Goal: Transaction & Acquisition: Purchase product/service

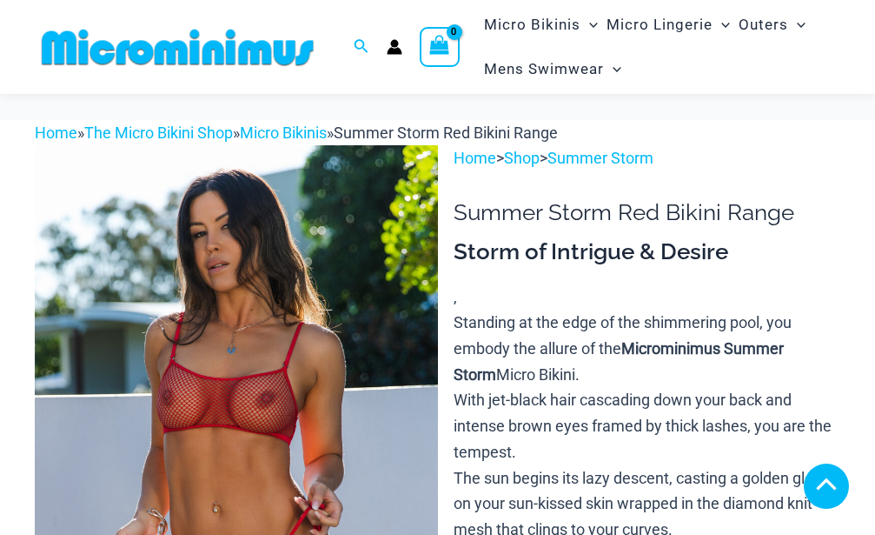
scroll to position [716, 0]
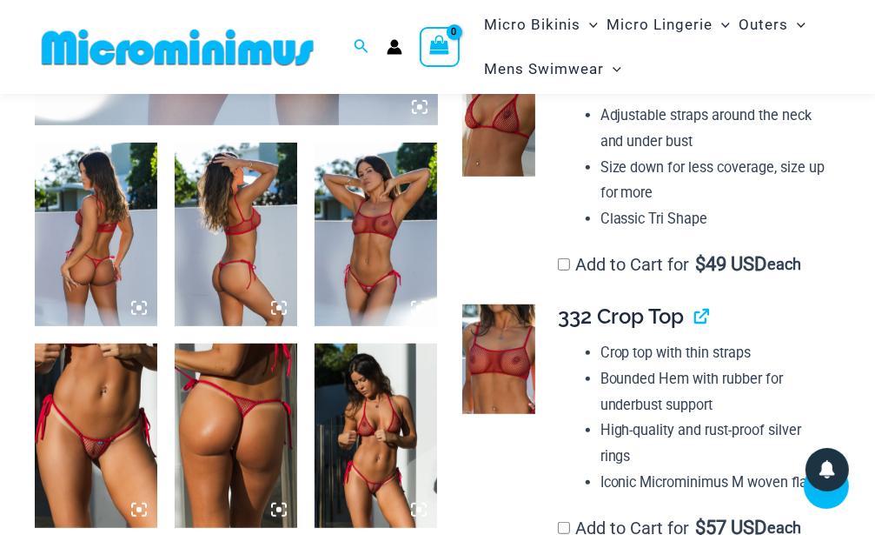
scroll to position [533, 0]
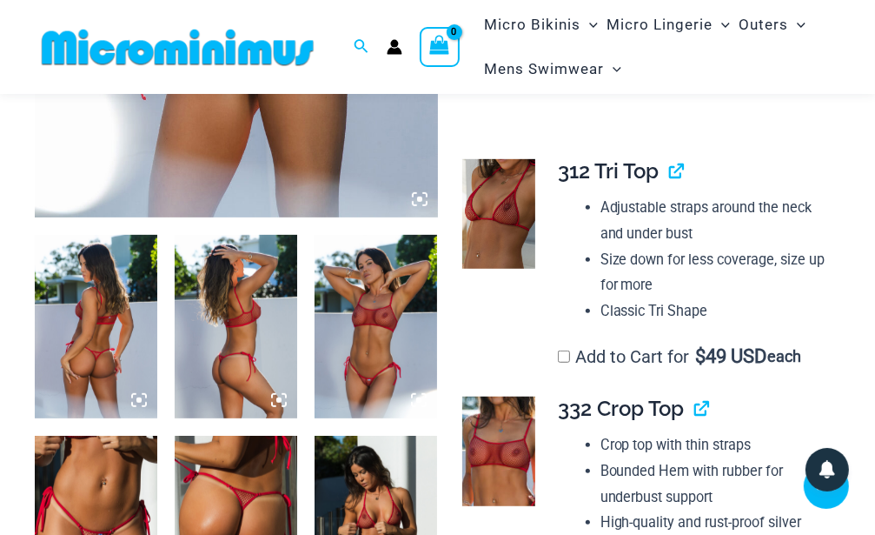
click at [370, 328] on img at bounding box center [376, 327] width 123 height 184
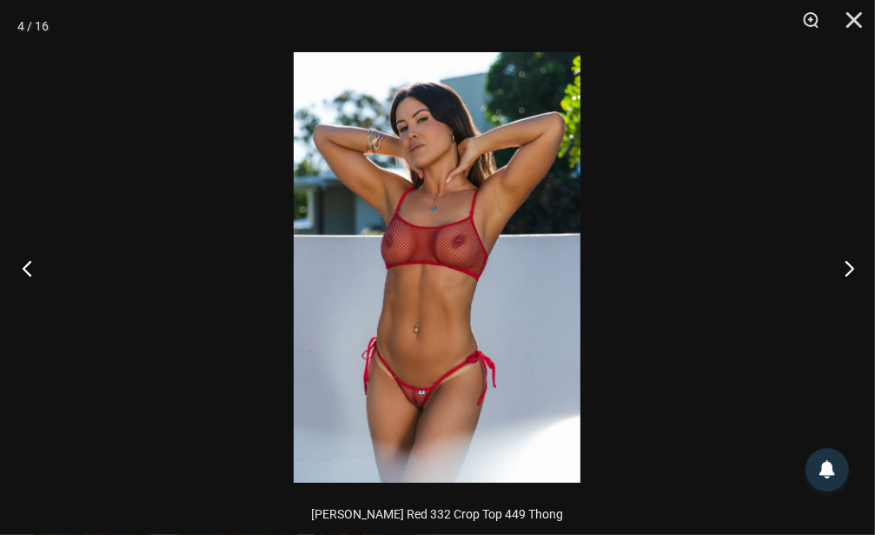
click at [29, 266] on button "Previous" at bounding box center [32, 267] width 65 height 87
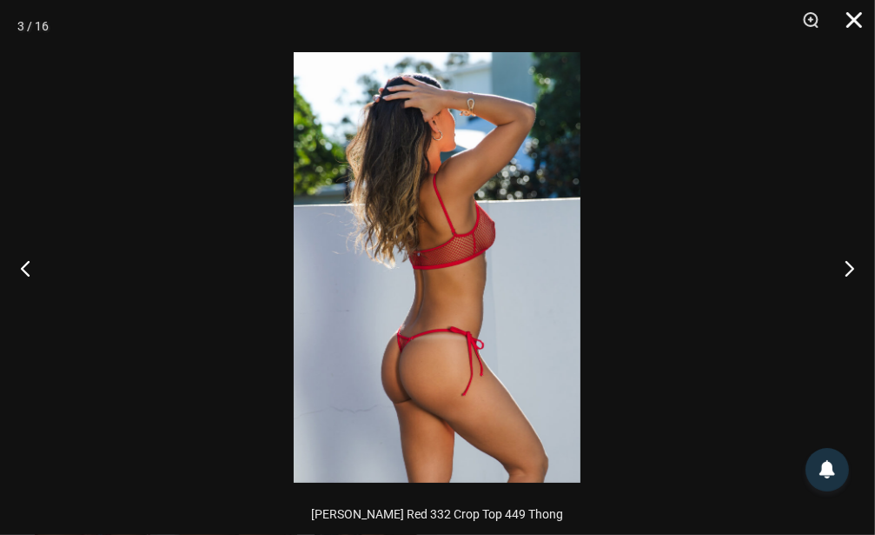
click at [859, 19] on button "Close" at bounding box center [848, 26] width 43 height 52
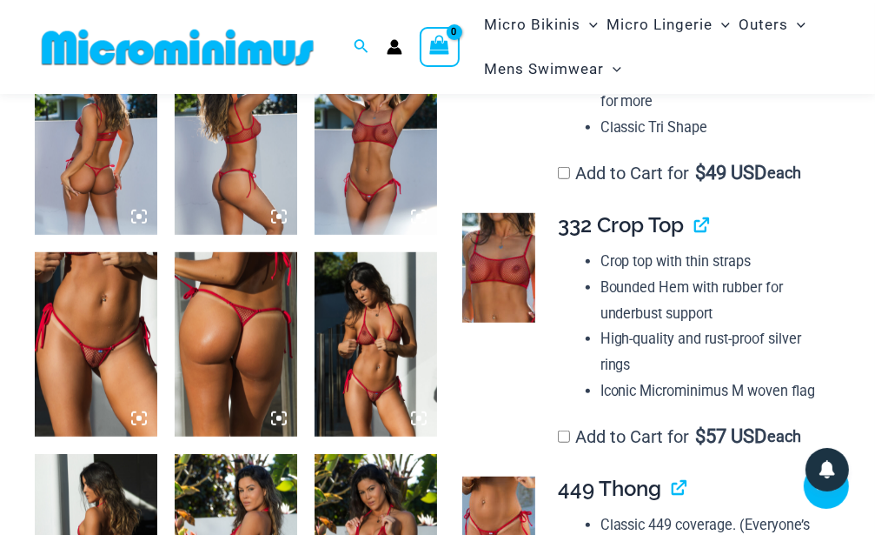
scroll to position [808, 0]
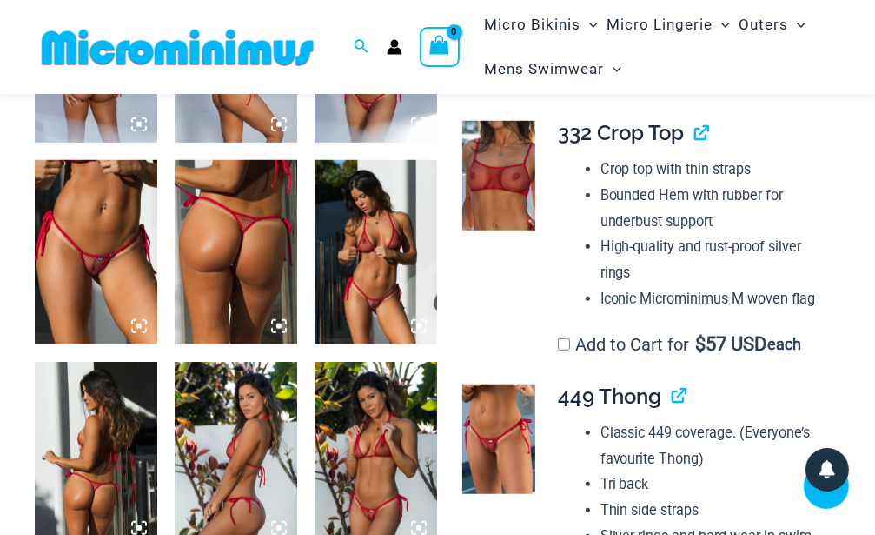
click at [385, 268] on img at bounding box center [376, 252] width 123 height 184
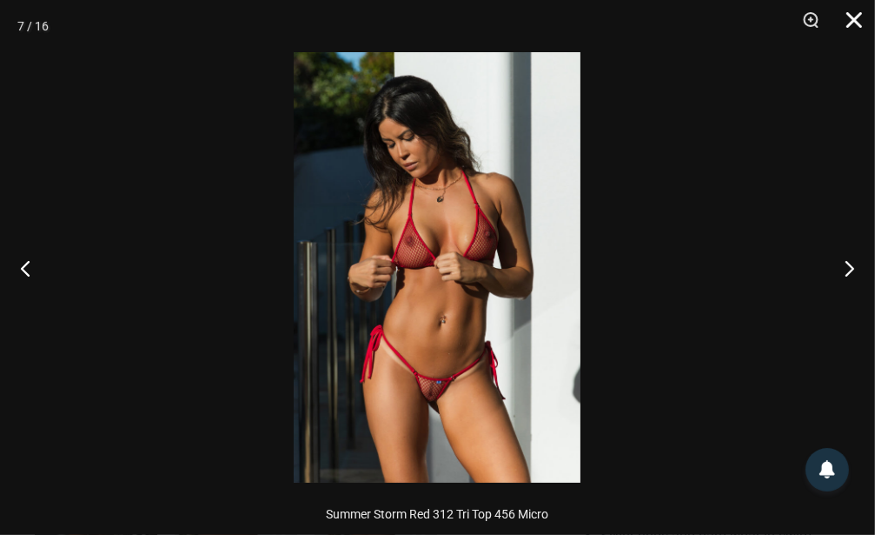
click at [857, 18] on button "Close" at bounding box center [848, 26] width 43 height 52
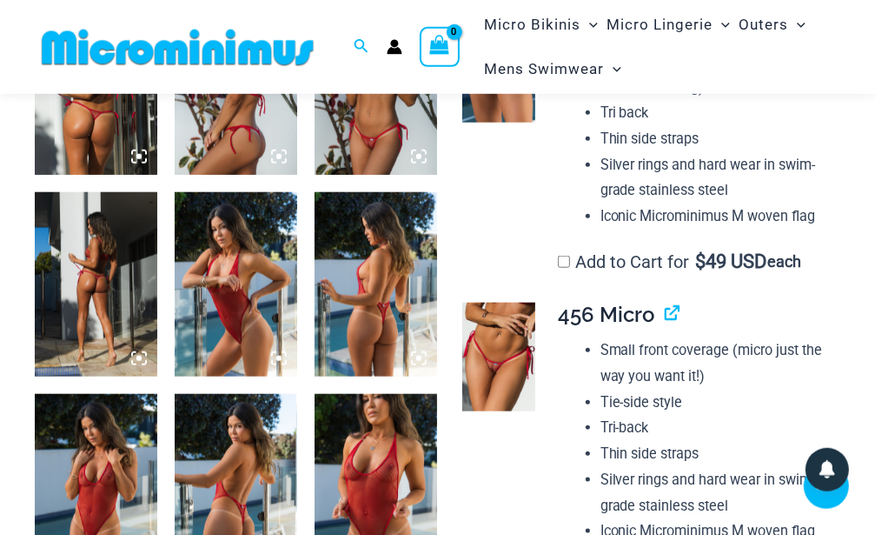
scroll to position [1267, 0]
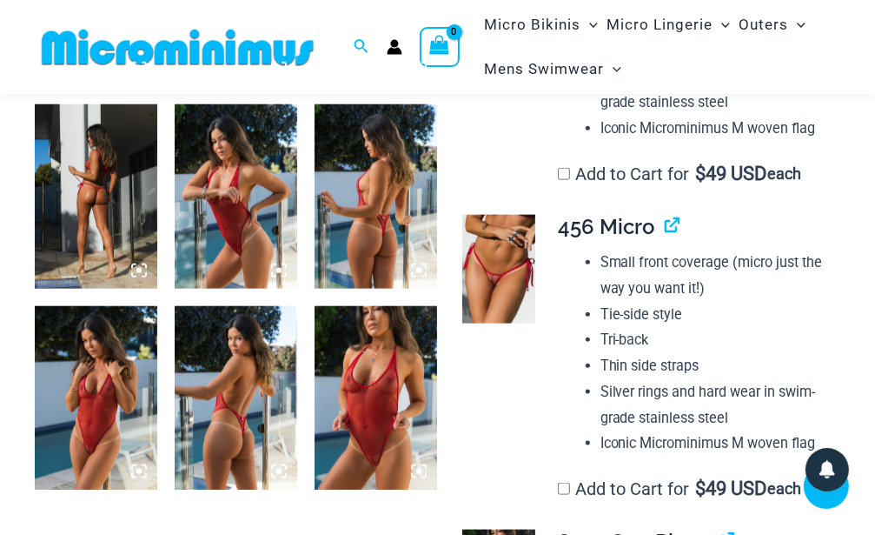
click at [505, 282] on img at bounding box center [498, 270] width 73 height 110
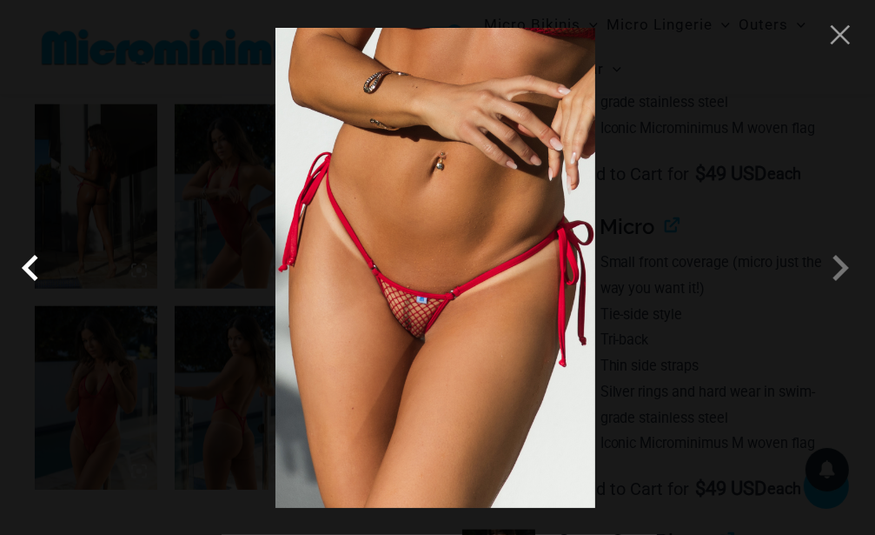
click at [27, 276] on span at bounding box center [35, 268] width 52 height 52
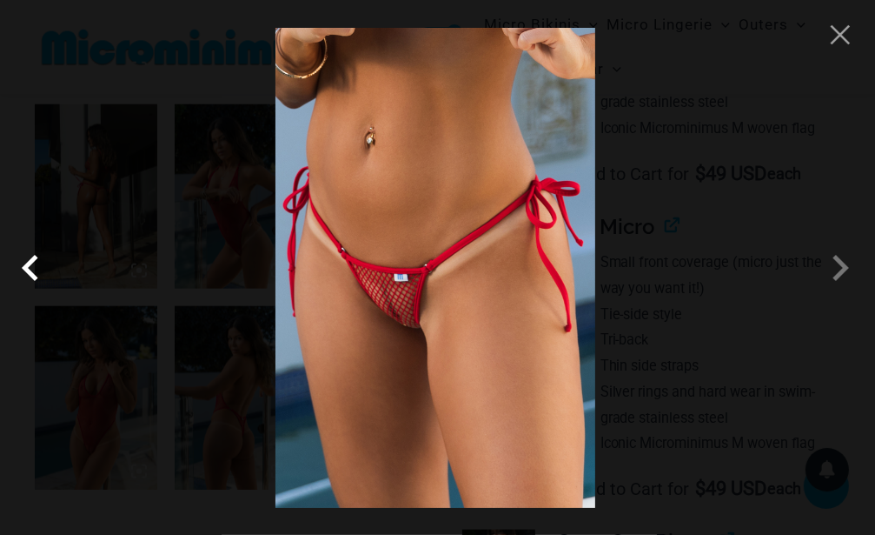
click at [27, 276] on span at bounding box center [35, 268] width 52 height 52
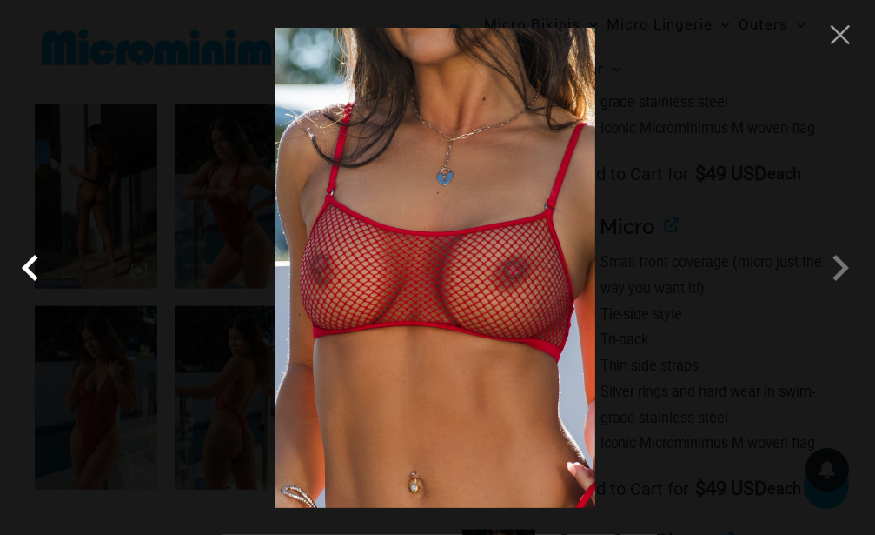
click at [27, 276] on span at bounding box center [35, 268] width 52 height 52
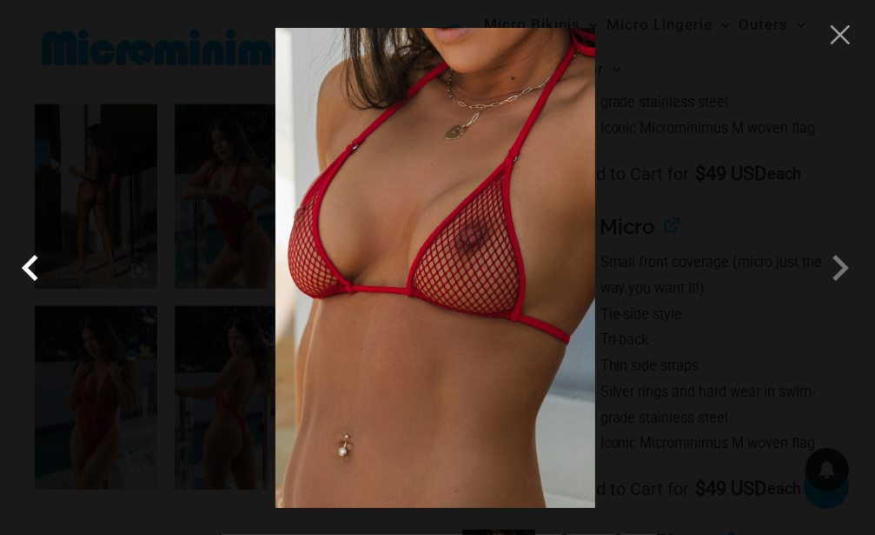
click at [27, 276] on span at bounding box center [35, 268] width 52 height 52
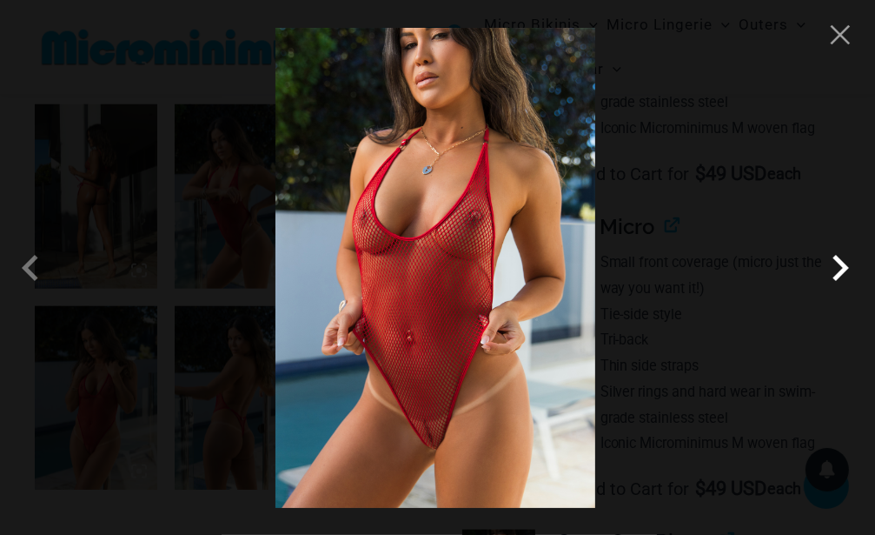
click at [840, 264] on span at bounding box center [840, 268] width 52 height 52
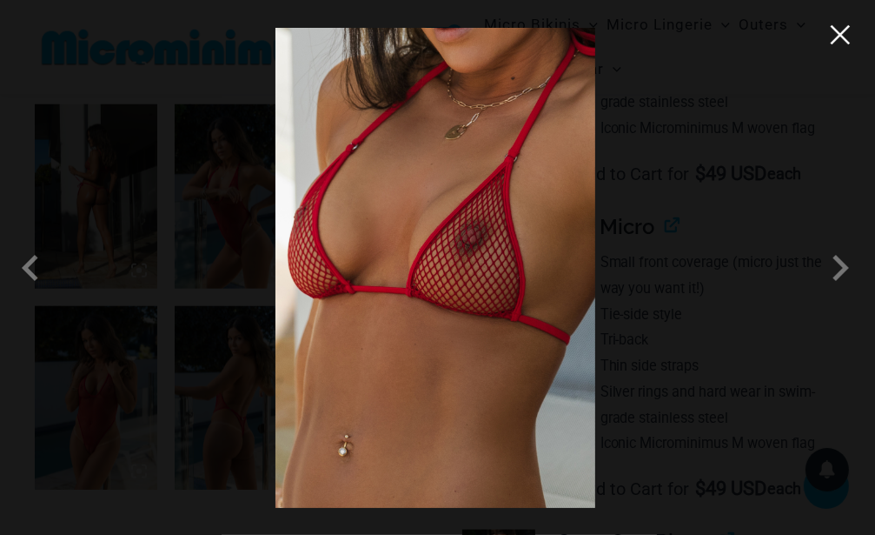
click at [840, 38] on button "Close" at bounding box center [840, 35] width 26 height 26
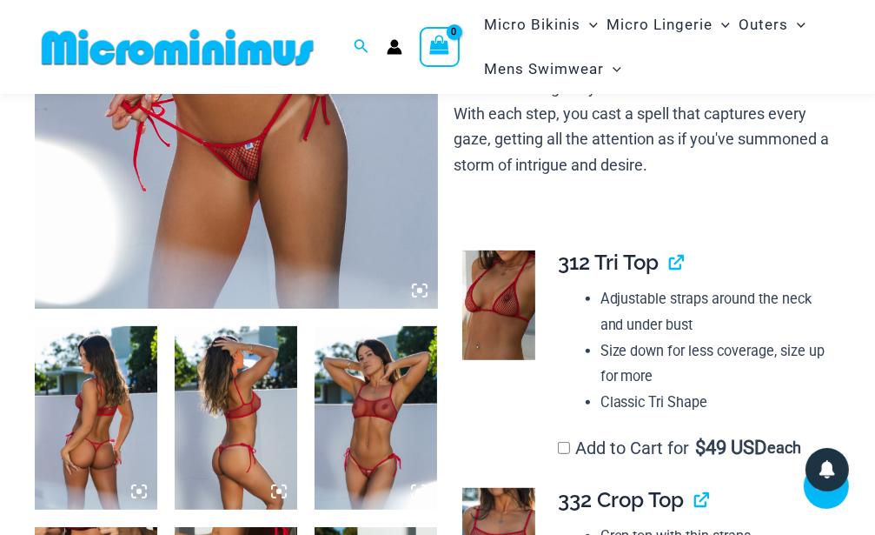
scroll to position [166, 0]
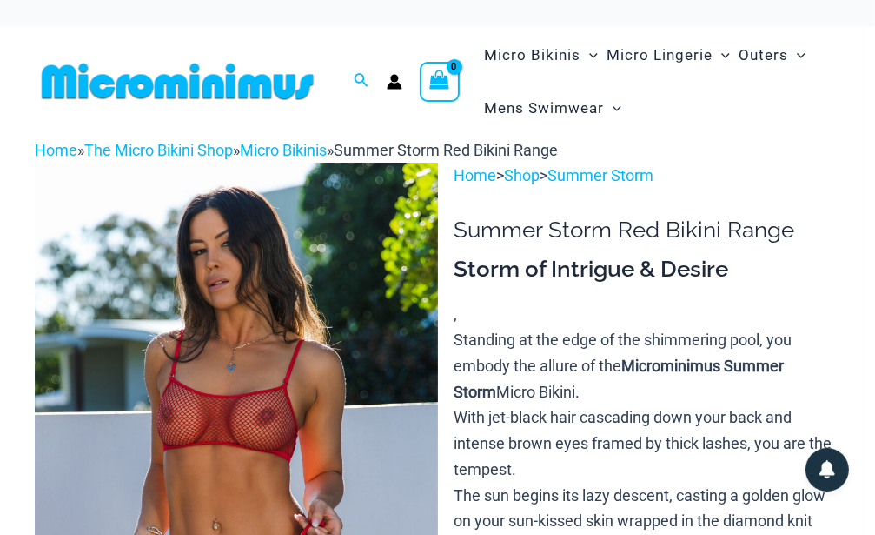
scroll to position [183, 0]
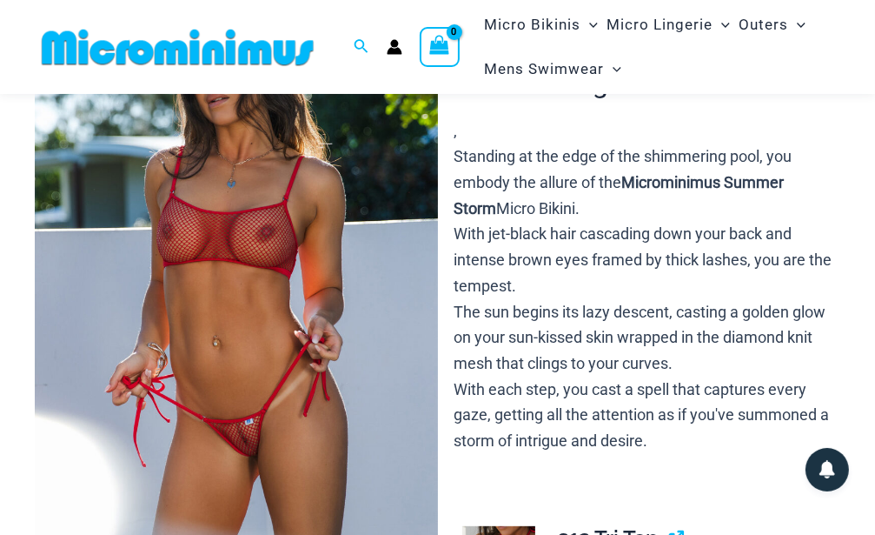
click at [269, 300] on img at bounding box center [236, 281] width 403 height 604
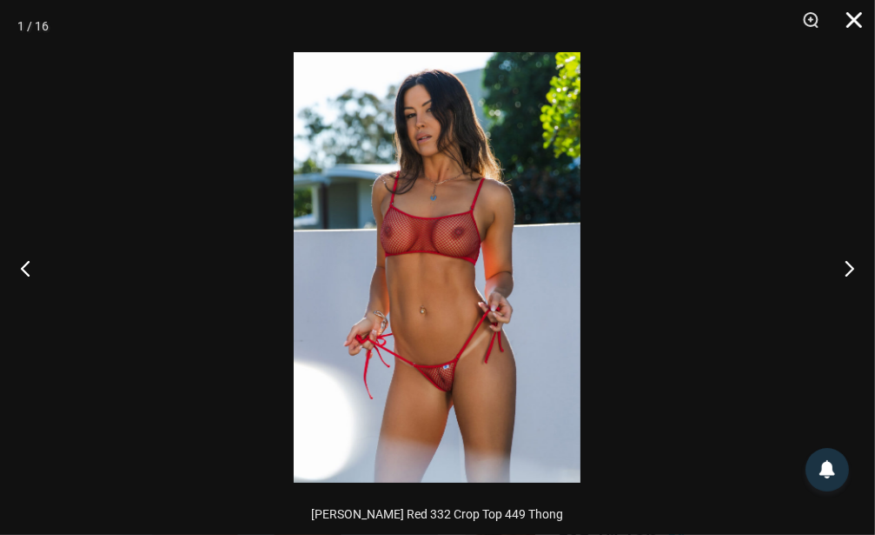
click at [861, 26] on button "Close" at bounding box center [848, 26] width 43 height 52
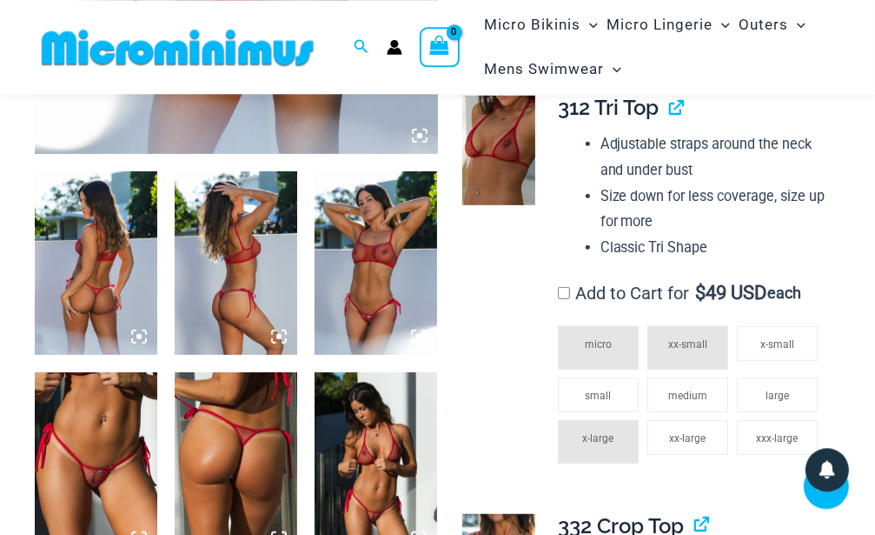
scroll to position [625, 0]
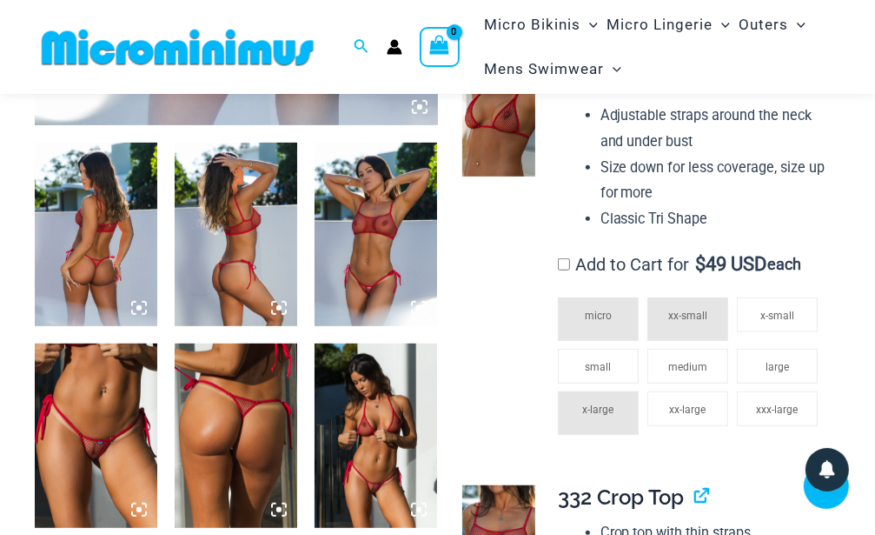
click at [602, 415] on span "x-large" at bounding box center [598, 409] width 31 height 12
click at [601, 414] on span "x-large" at bounding box center [598, 409] width 31 height 12
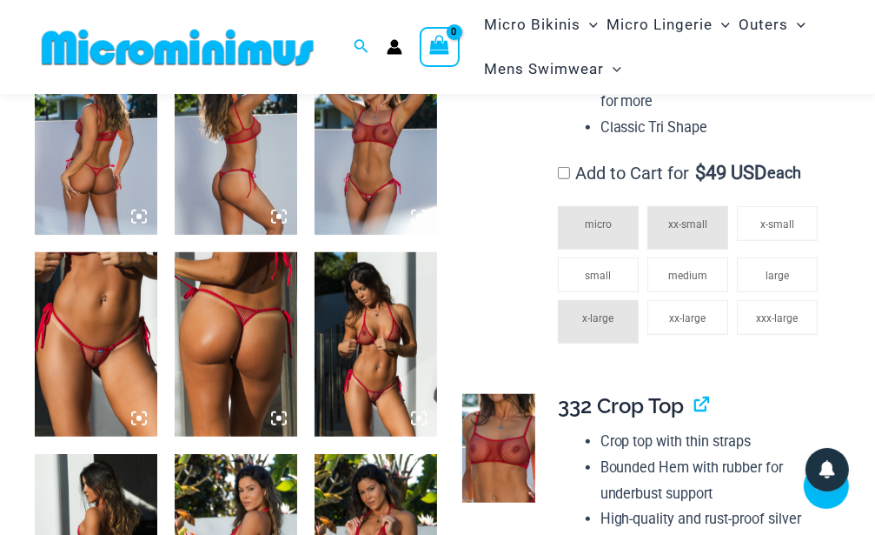
scroll to position [808, 0]
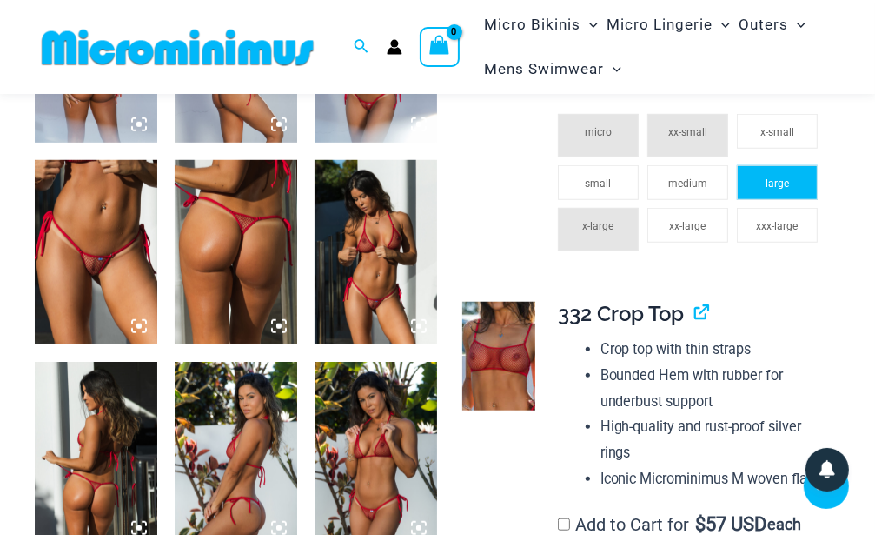
click at [783, 183] on span "large" at bounding box center [777, 183] width 23 height 12
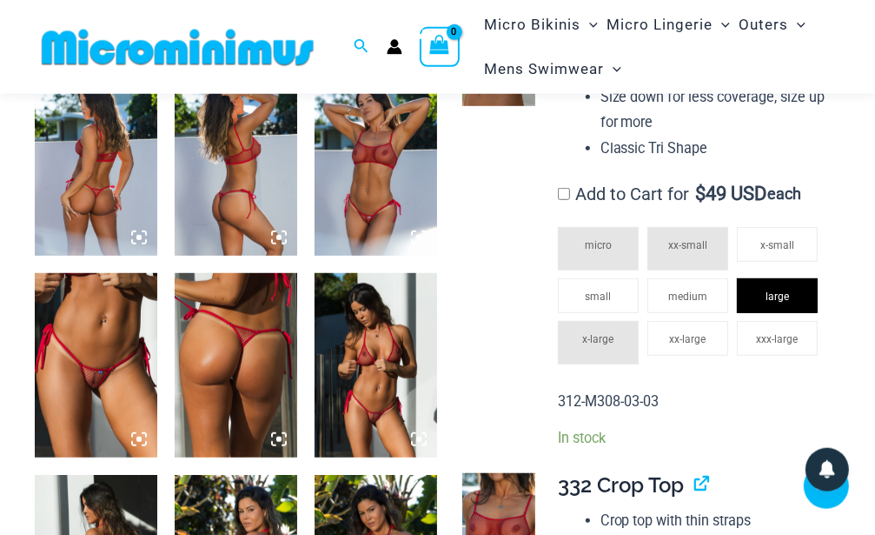
scroll to position [533, 0]
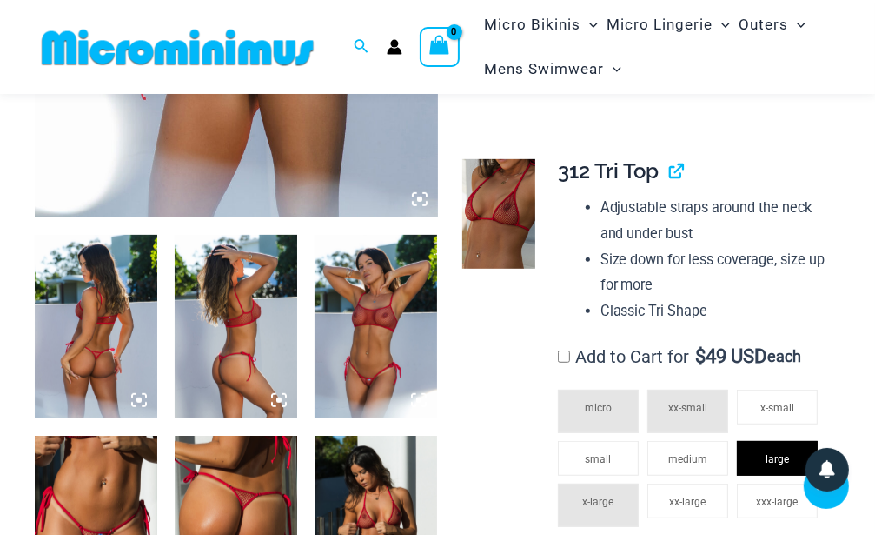
click at [600, 415] on li "micro" at bounding box center [598, 410] width 81 height 43
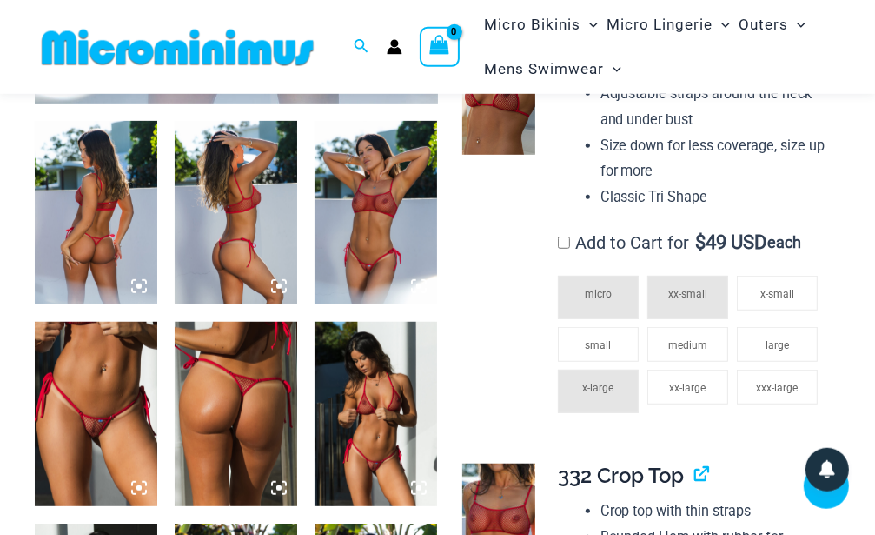
scroll to position [808, 0]
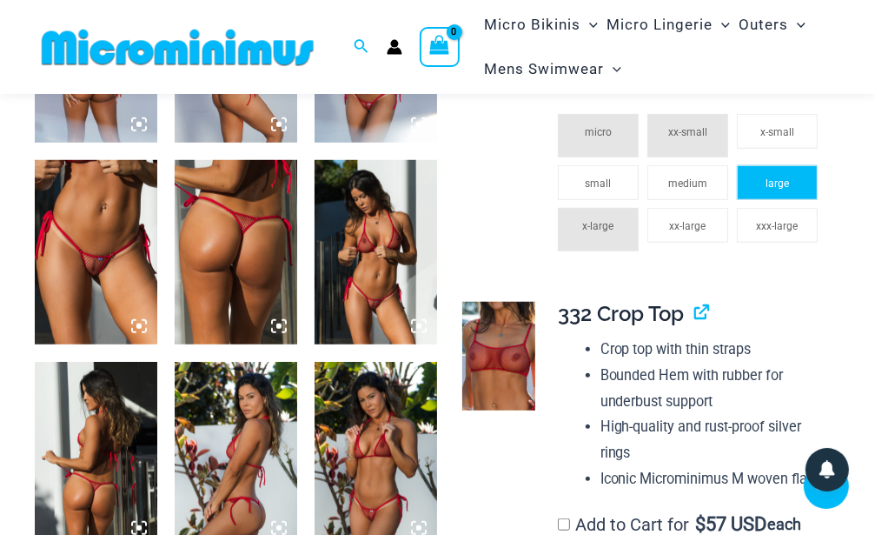
click at [774, 184] on span "large" at bounding box center [777, 183] width 23 height 12
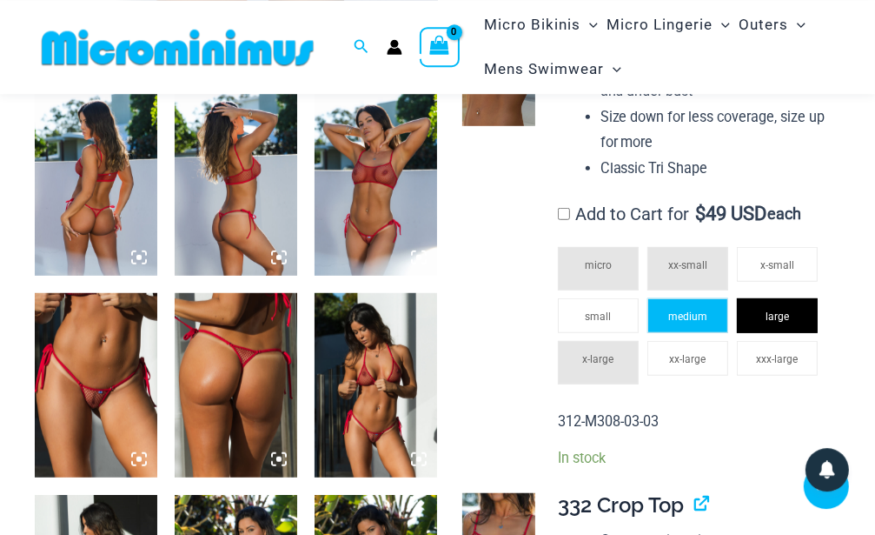
scroll to position [716, 0]
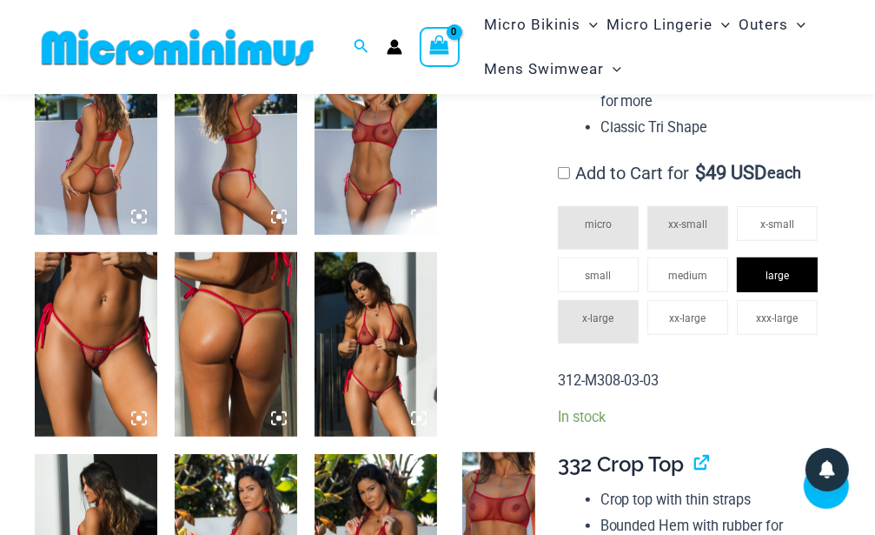
click at [476, 248] on td at bounding box center [497, 199] width 87 height 475
click at [694, 275] on span "medium" at bounding box center [687, 275] width 39 height 12
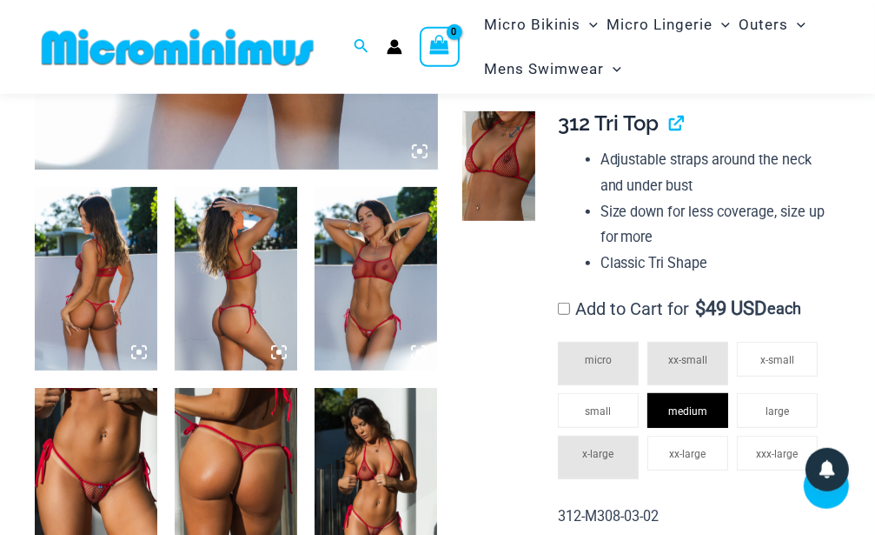
scroll to position [625, 0]
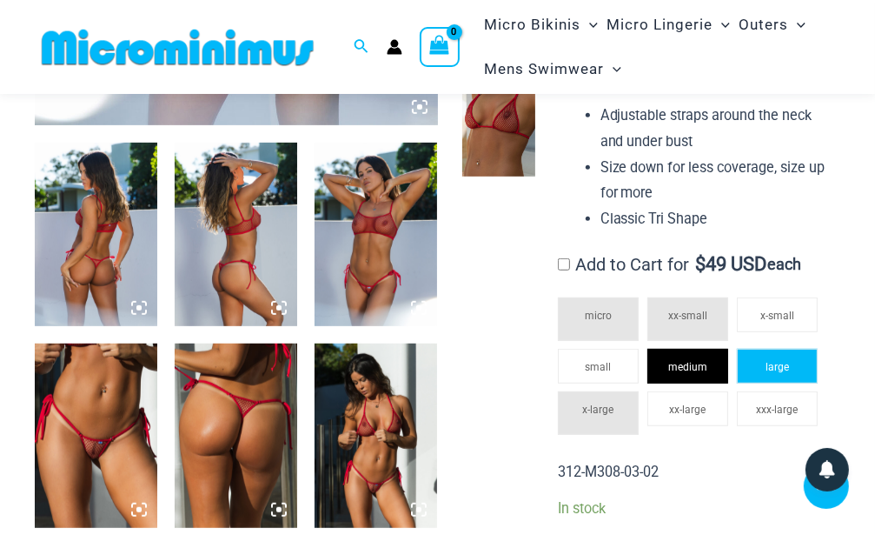
click at [787, 372] on span "large" at bounding box center [777, 367] width 23 height 12
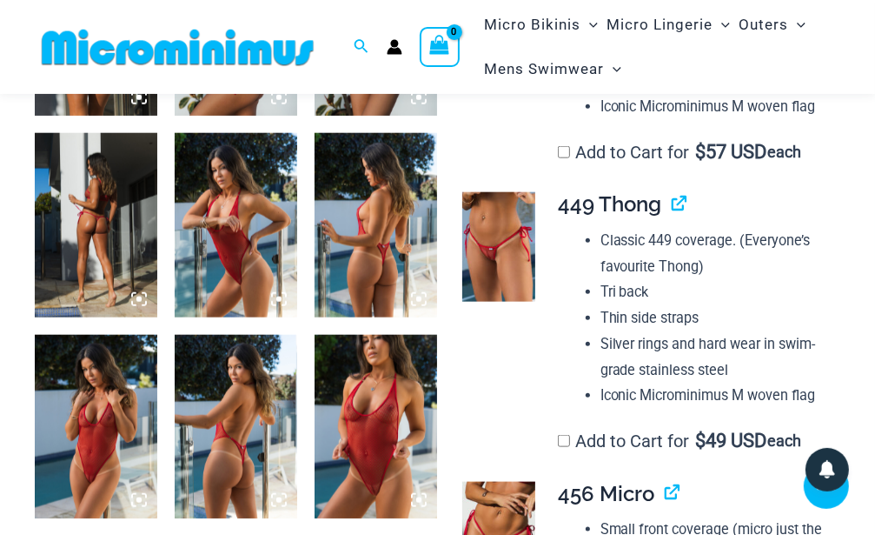
scroll to position [1267, 0]
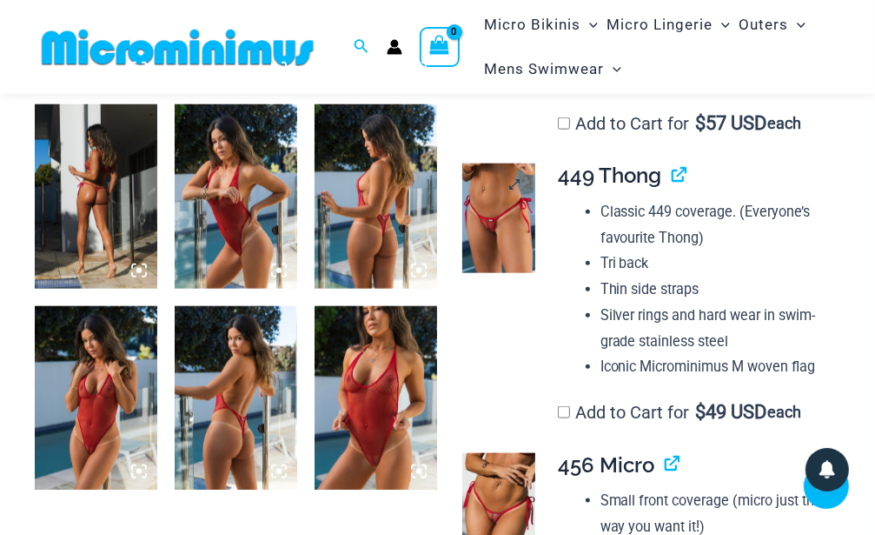
click at [509, 230] on img at bounding box center [498, 218] width 73 height 110
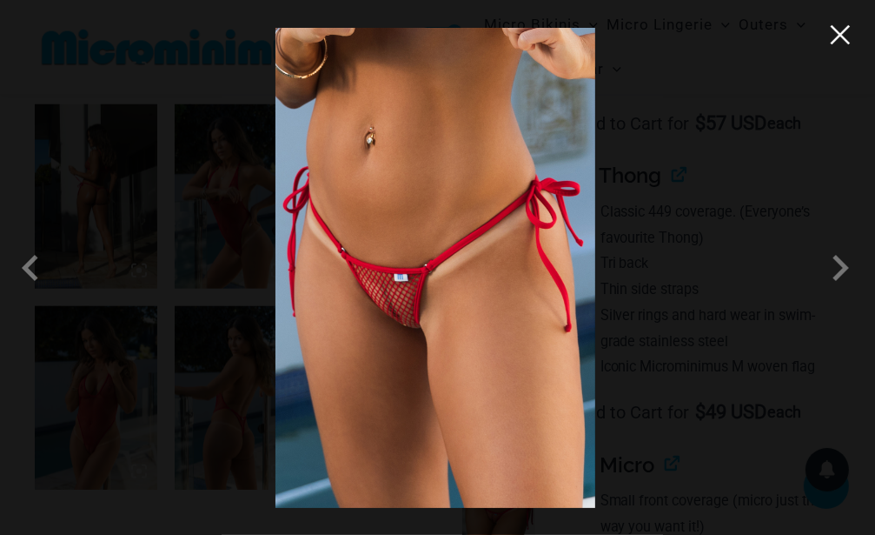
click at [840, 36] on button "Close" at bounding box center [840, 35] width 26 height 26
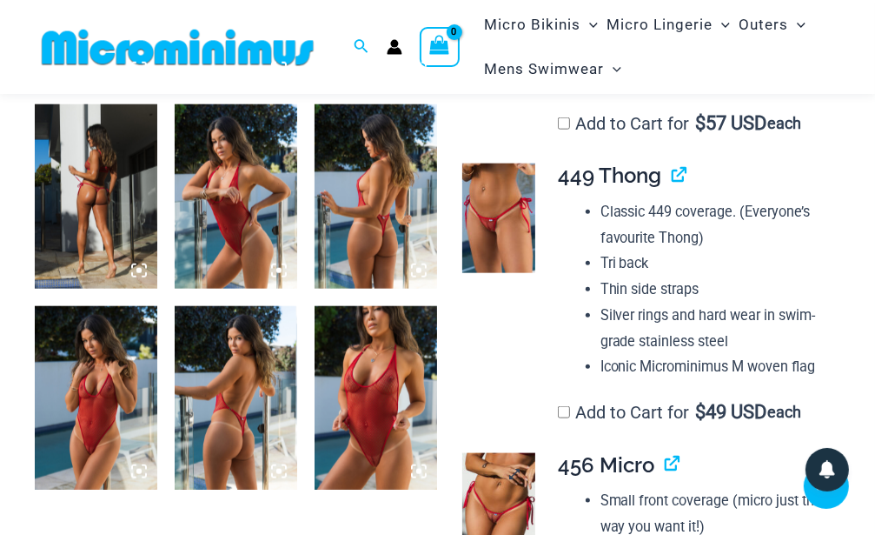
click at [506, 502] on img at bounding box center [498, 508] width 73 height 110
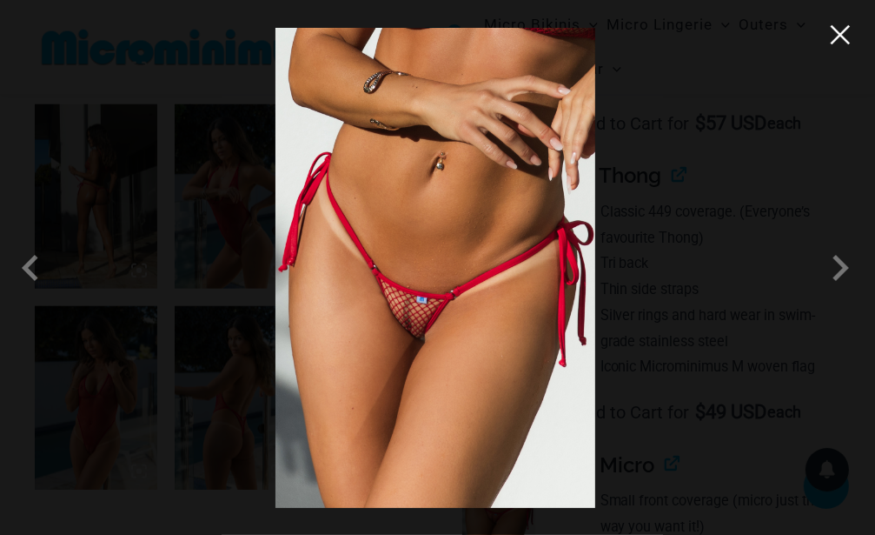
click at [847, 47] on button "Close" at bounding box center [840, 35] width 26 height 26
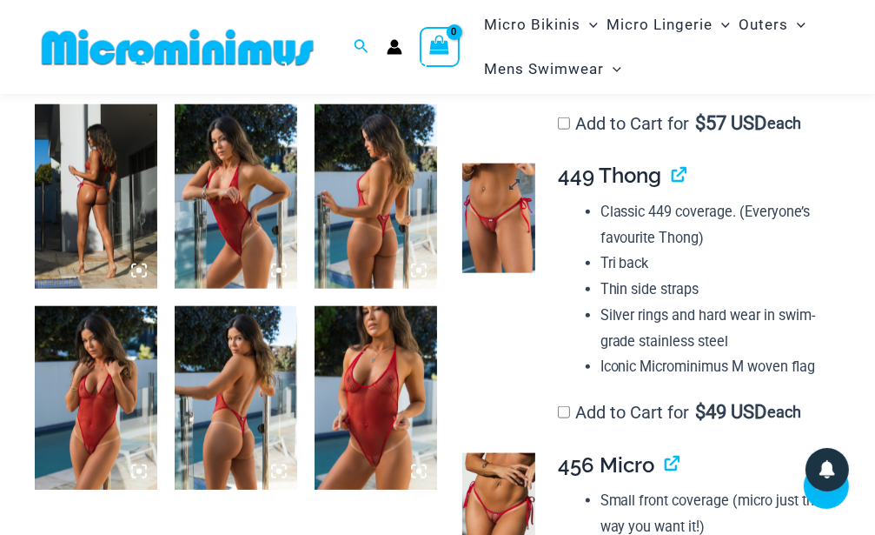
click at [495, 226] on img at bounding box center [498, 218] width 73 height 110
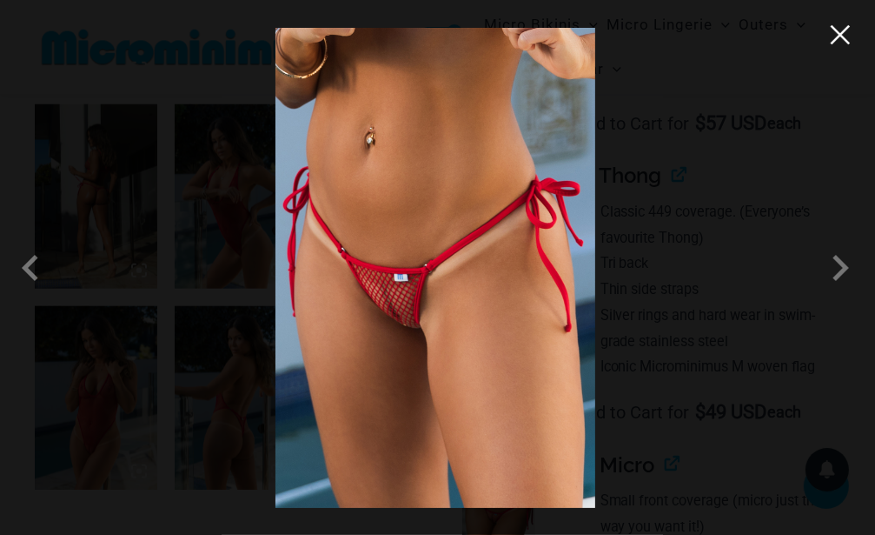
click at [843, 42] on button "Close" at bounding box center [840, 35] width 26 height 26
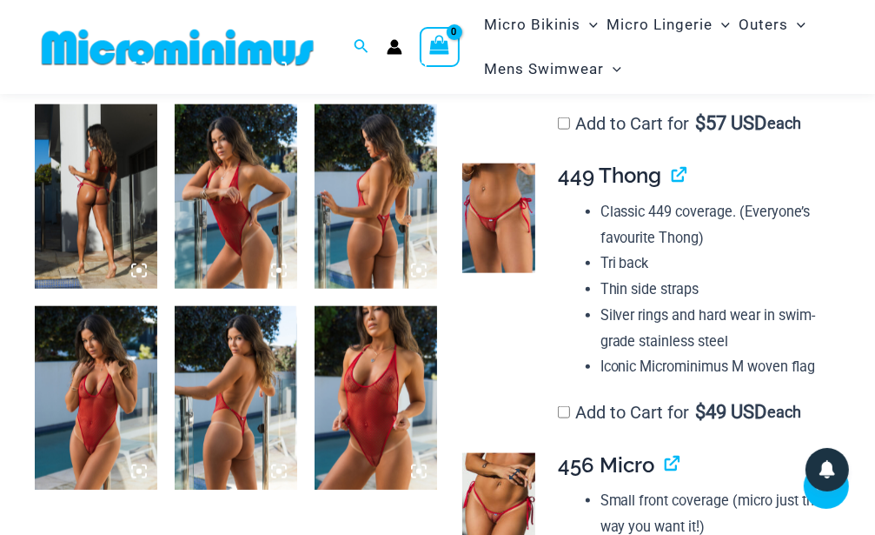
click at [502, 493] on img at bounding box center [498, 508] width 73 height 110
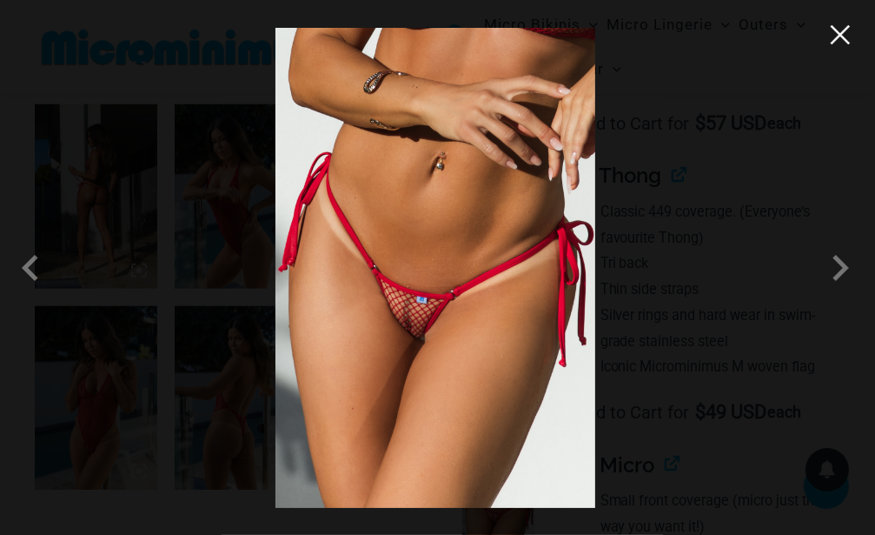
click at [843, 35] on button "Close" at bounding box center [840, 35] width 26 height 26
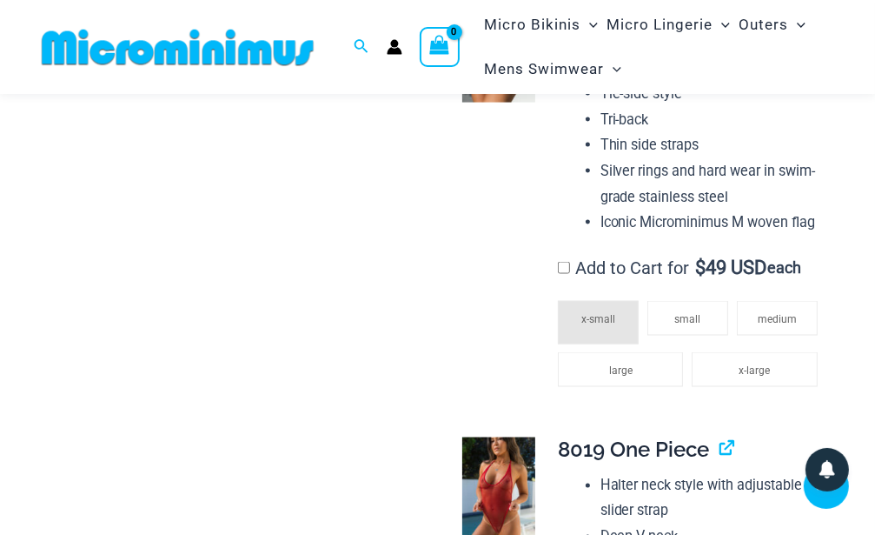
scroll to position [1634, 0]
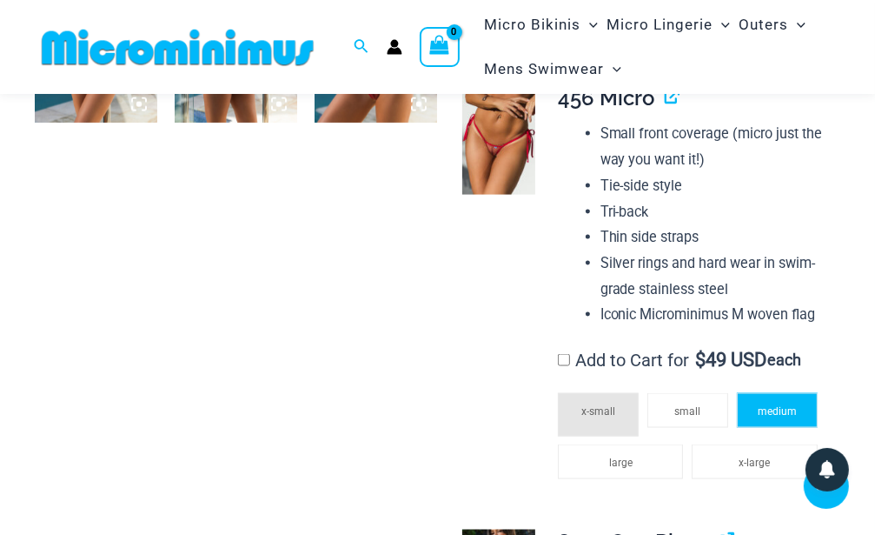
click at [771, 407] on li "medium" at bounding box center [777, 410] width 81 height 35
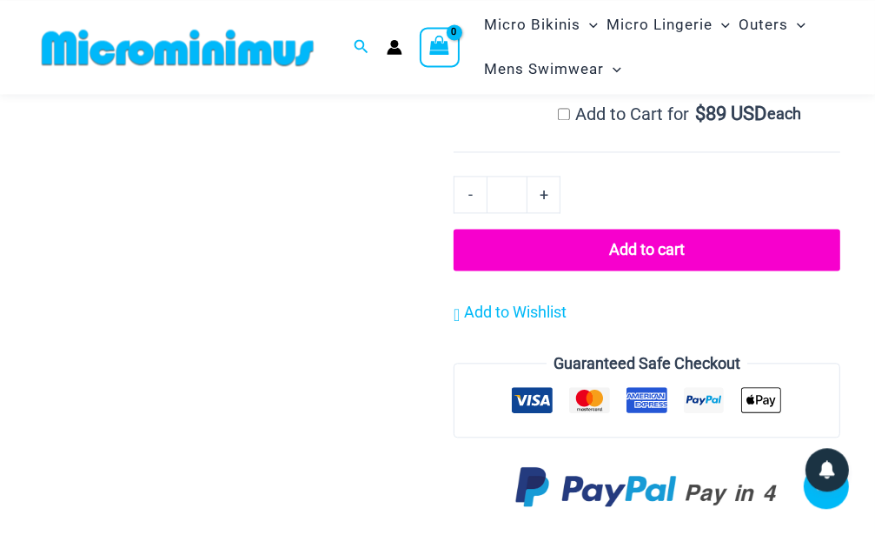
scroll to position [2461, 0]
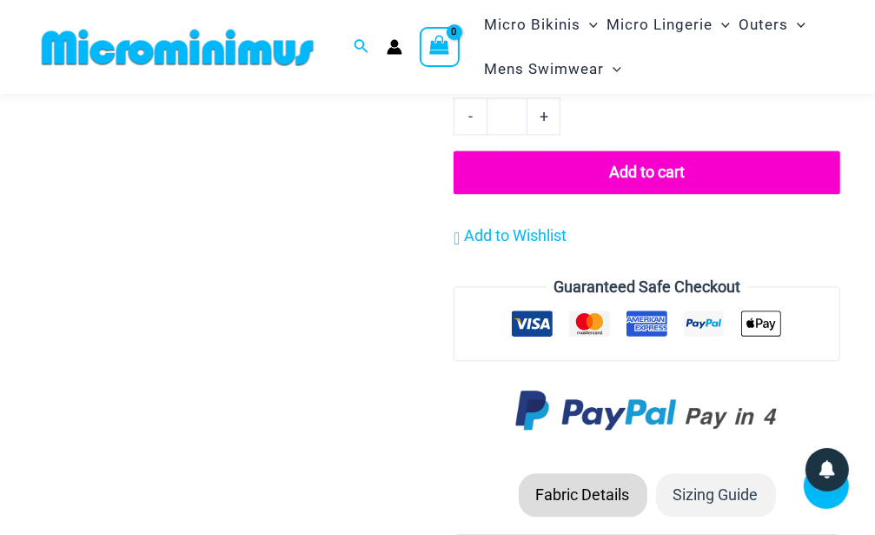
click at [641, 189] on button "Add to cart" at bounding box center [647, 171] width 387 height 43
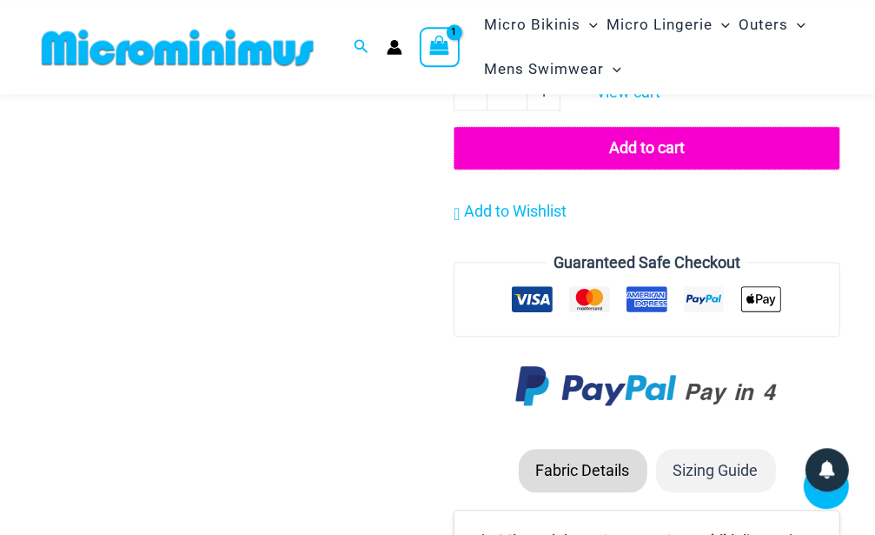
scroll to position [2444, 0]
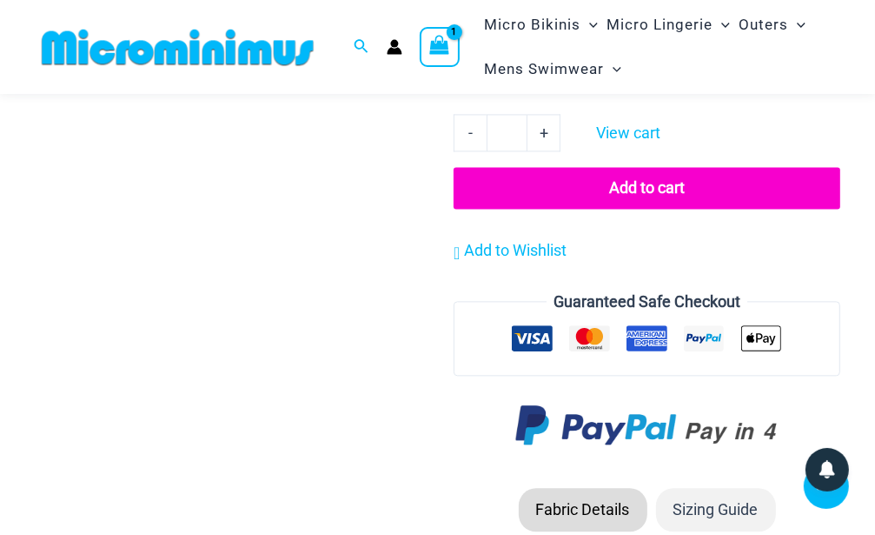
click at [537, 344] on icon at bounding box center [533, 338] width 33 height 11
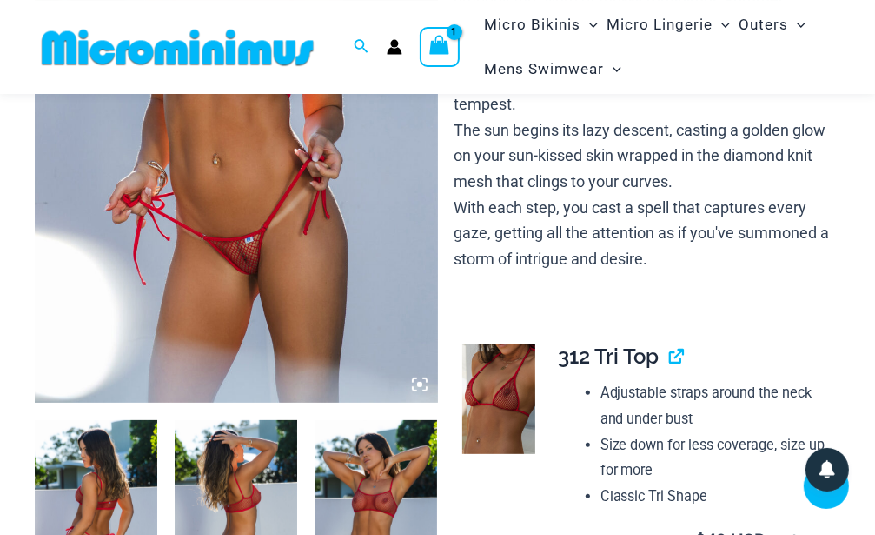
scroll to position [459, 0]
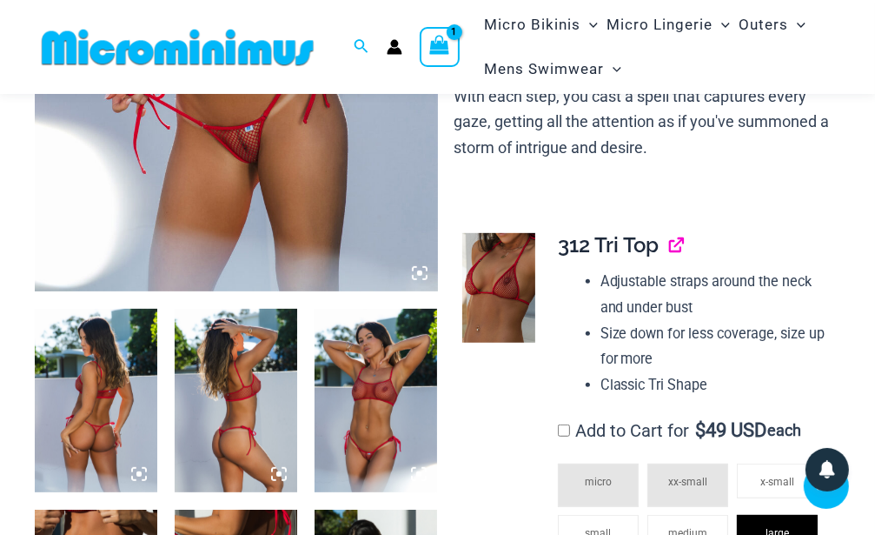
click at [669, 249] on link "View product" at bounding box center [669, 244] width 0 height 25
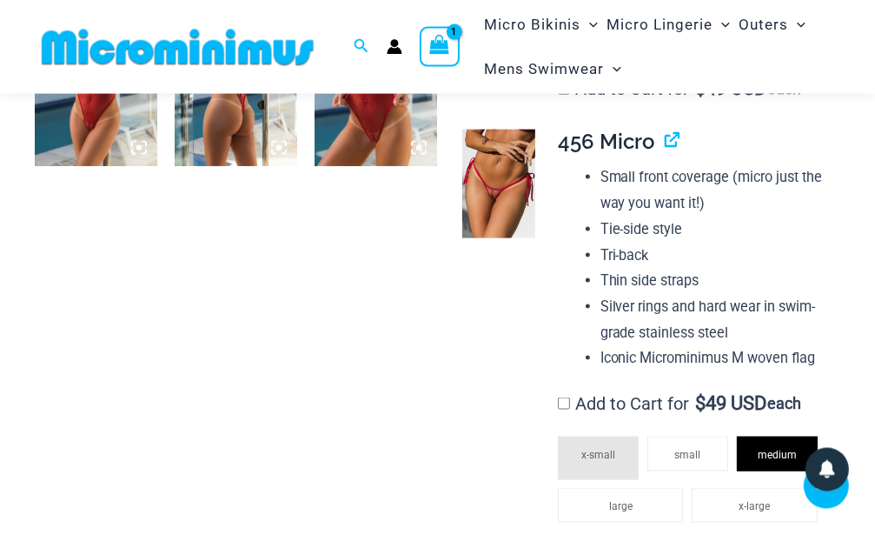
scroll to position [1560, 0]
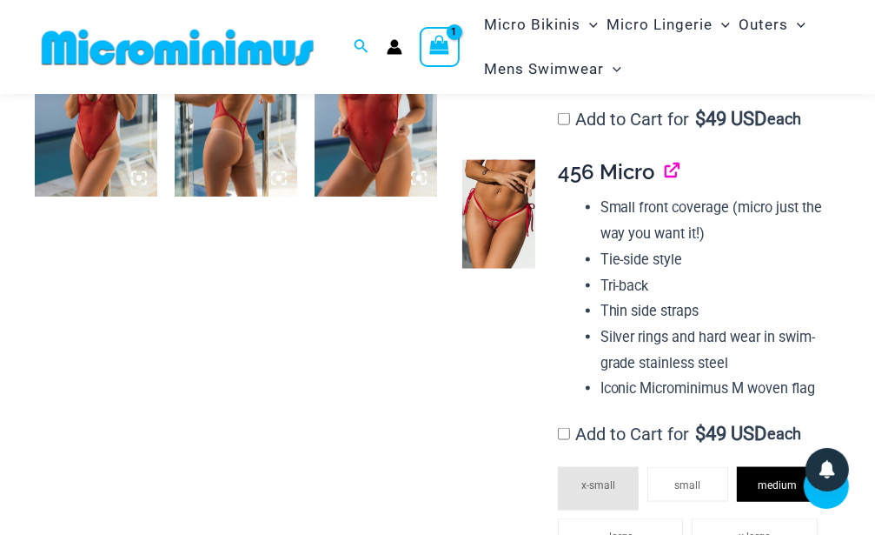
click at [665, 178] on link "View product" at bounding box center [665, 171] width 0 height 25
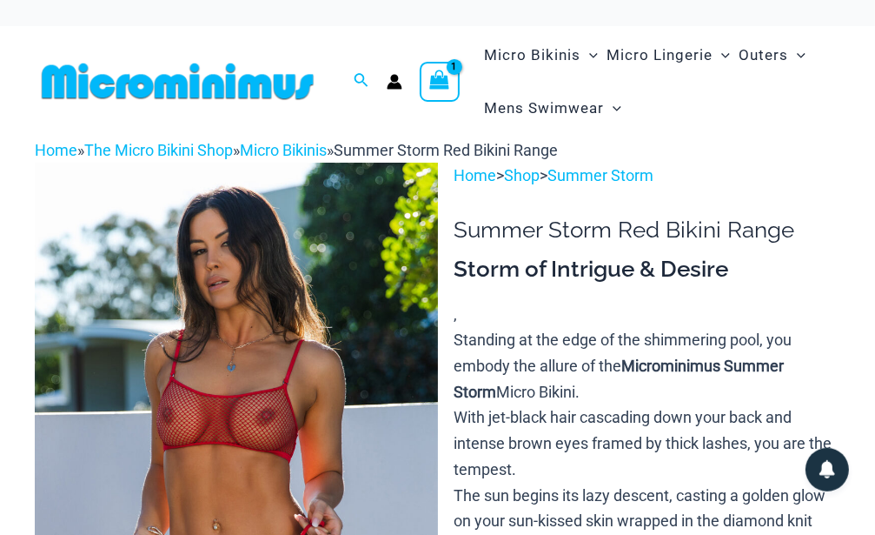
scroll to position [0, 0]
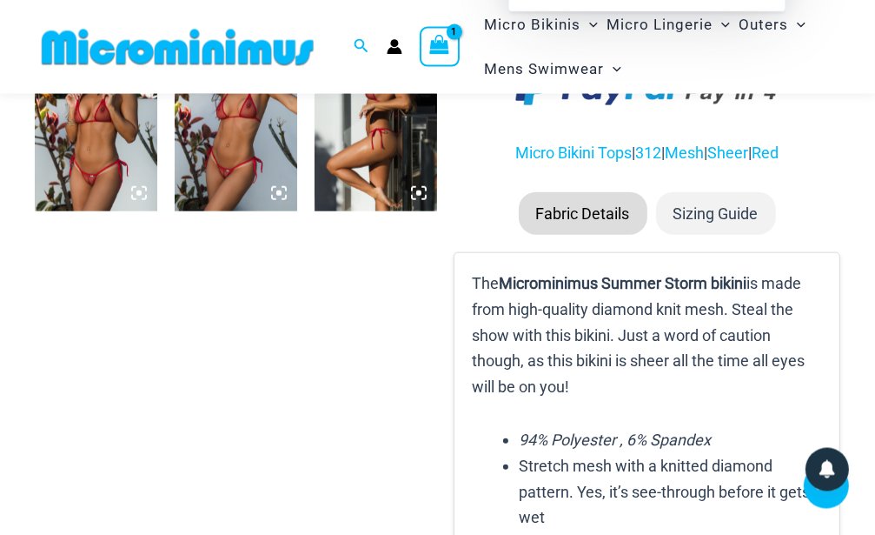
scroll to position [992, 0]
